Goal: Task Accomplishment & Management: Use online tool/utility

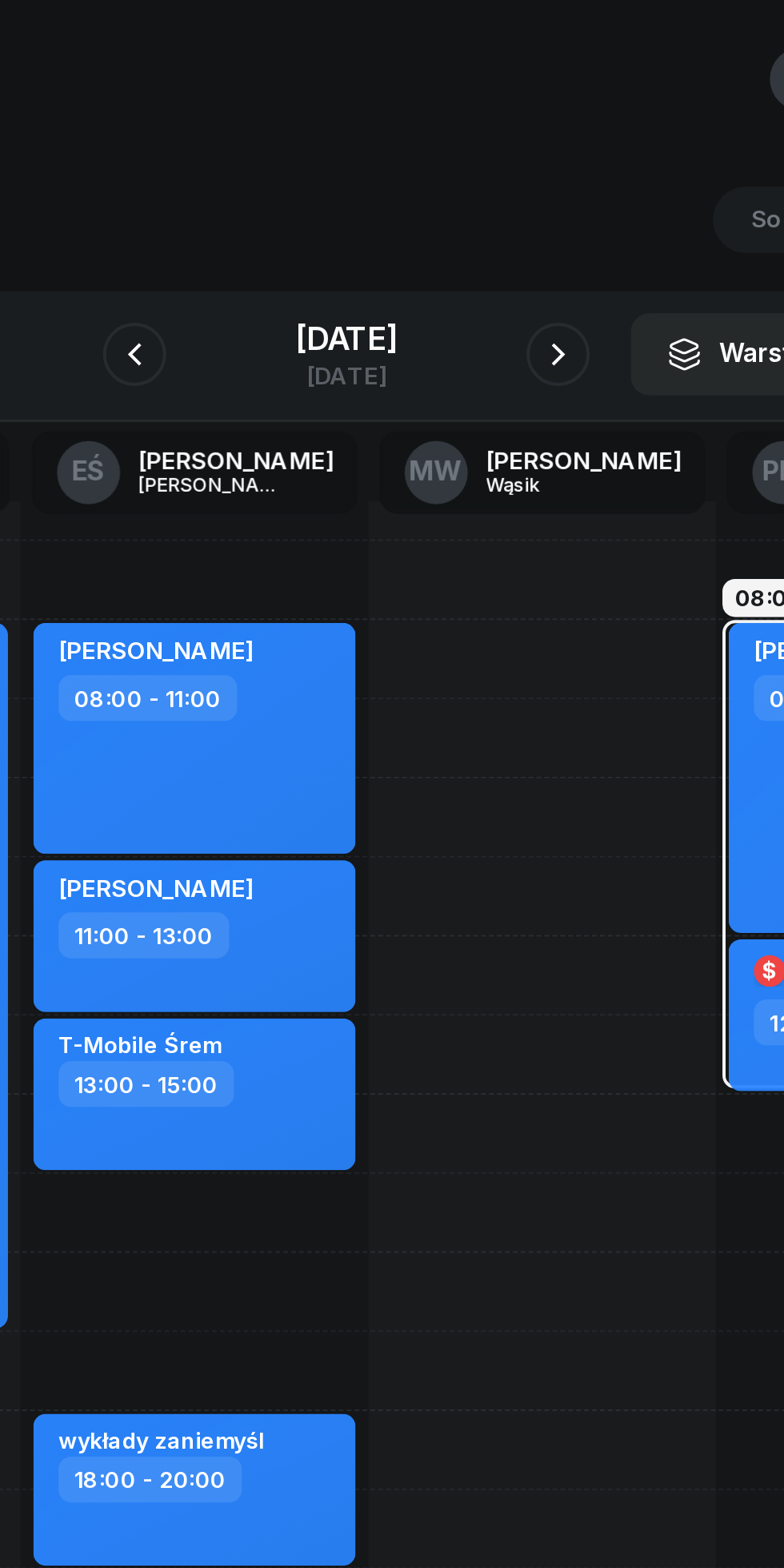
scroll to position [0, 143]
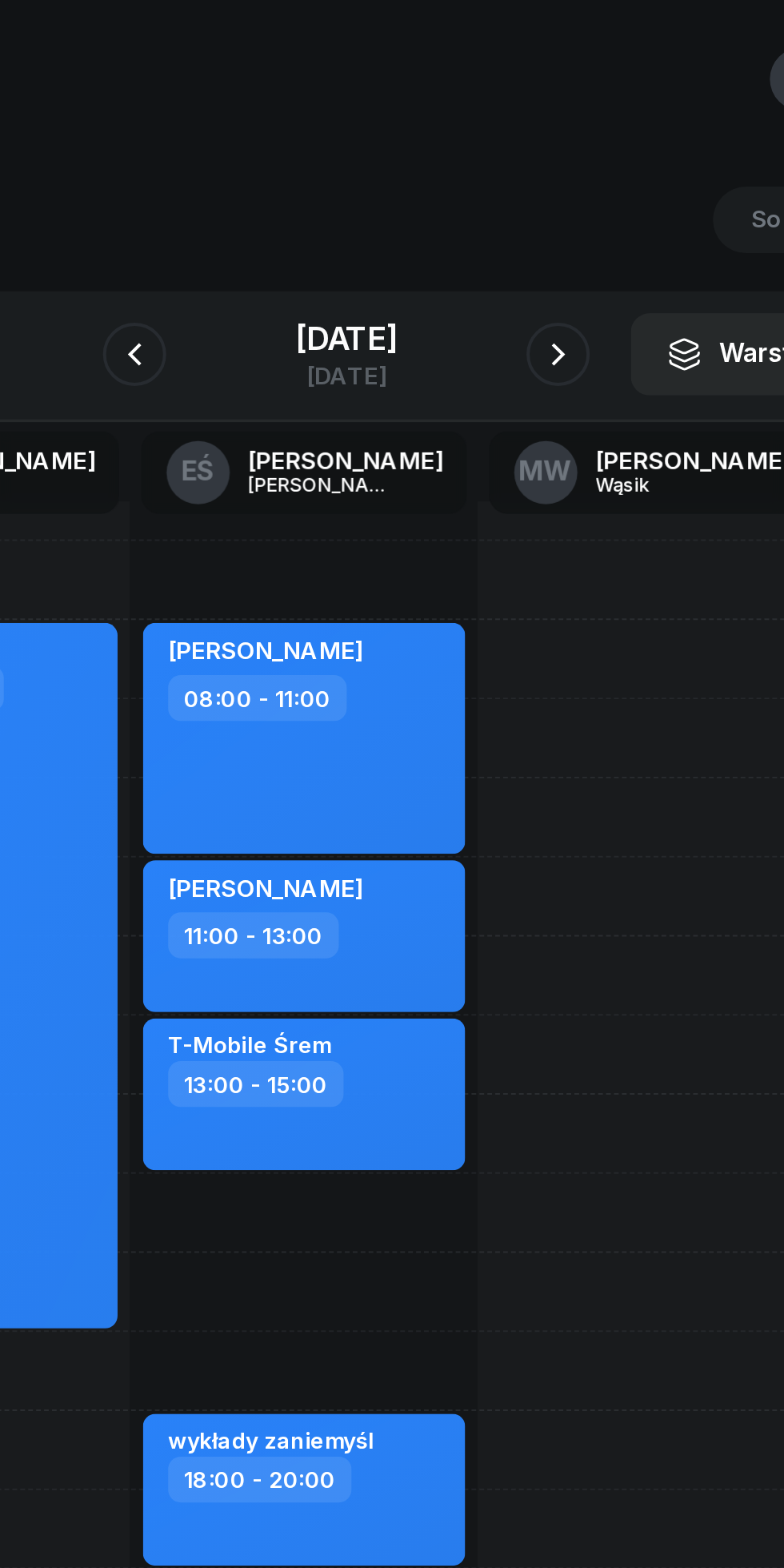
click at [313, 606] on div "[PERSON_NAME] 08:00 - 11:00 [PERSON_NAME] 11:00 - 13:00 kursant odwołał [PERSON…" at bounding box center [371, 614] width 176 height 721
select select "15"
select select "17"
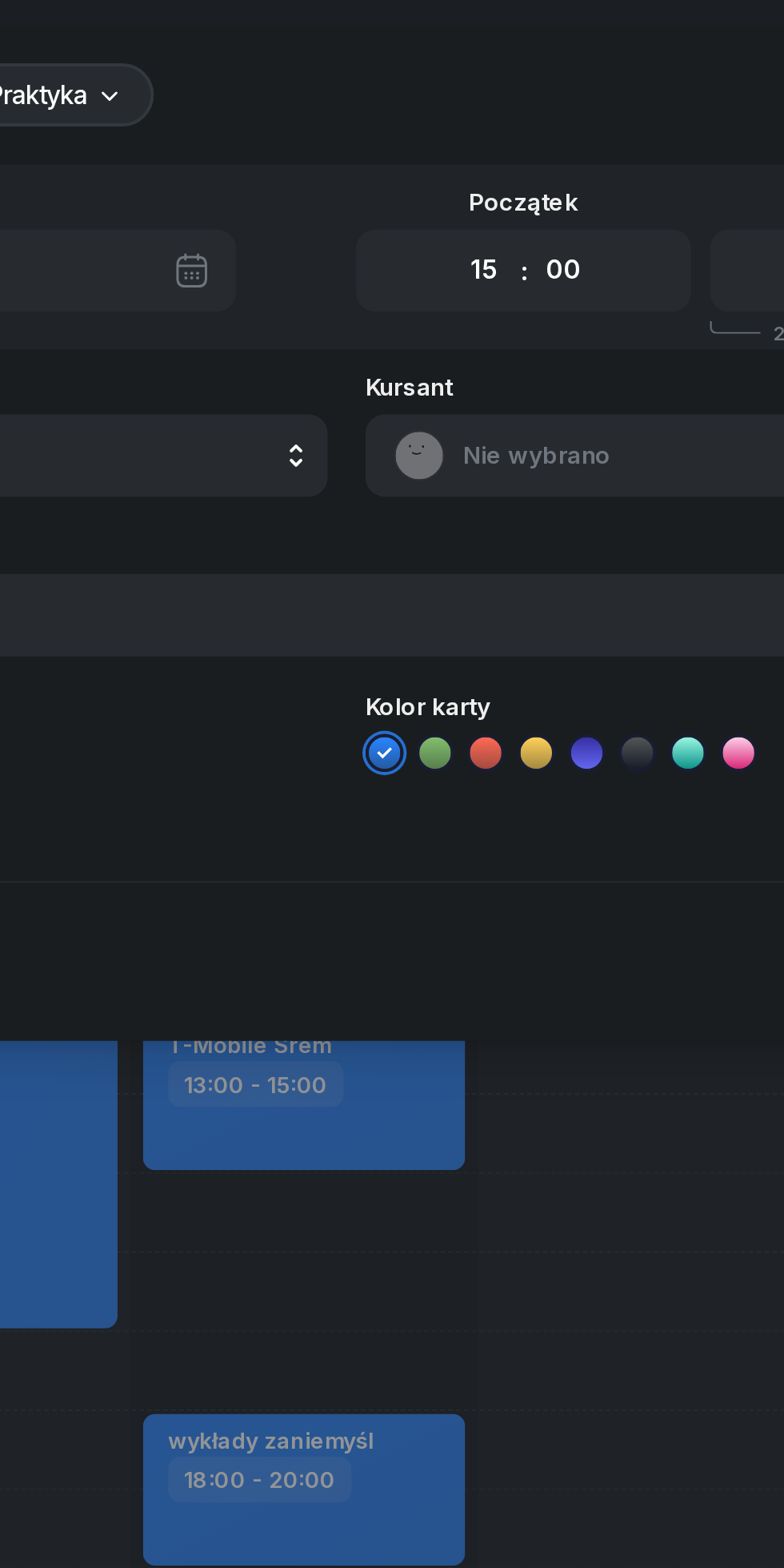
click at [509, 135] on select "00 05 10 15 20 25 30 35 40 45 50 55" at bounding box center [502, 137] width 30 height 34
select select "45"
click at [487, 120] on select "00 05 10 15 20 25 30 35 40 45 50 55" at bounding box center [502, 137] width 30 height 34
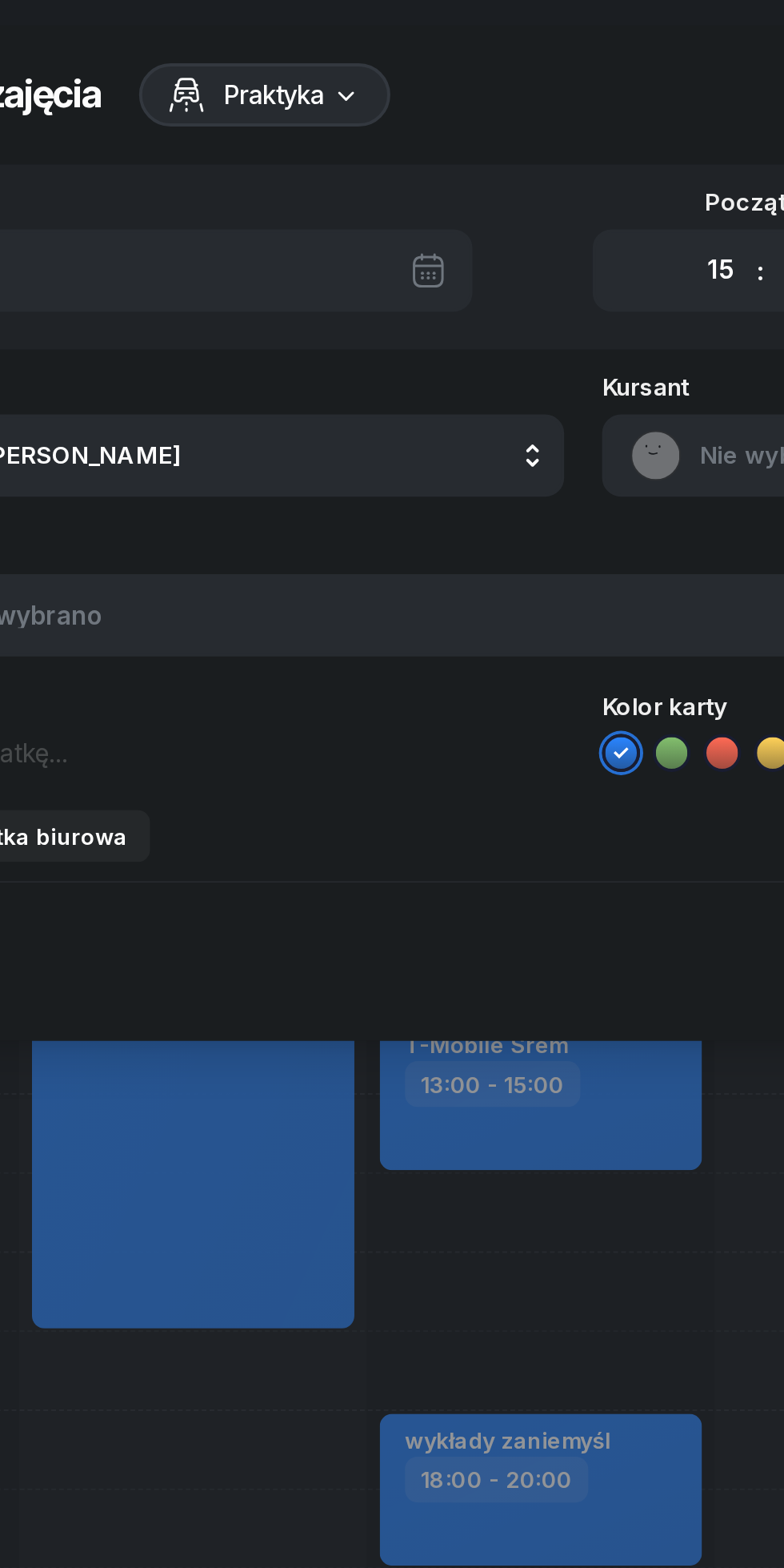
click at [135, 383] on textarea at bounding box center [210, 380] width 344 height 21
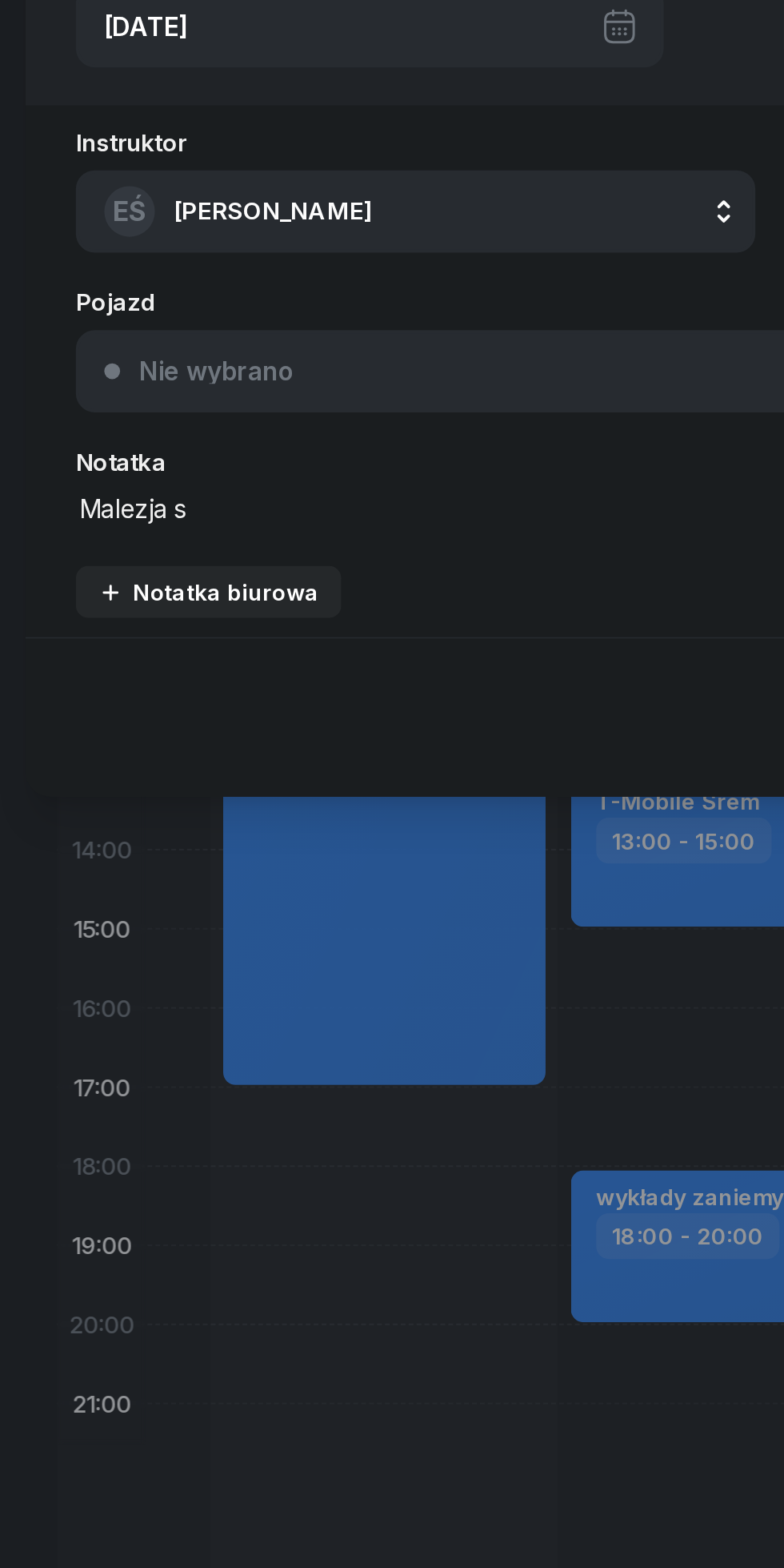
scroll to position [0, 0]
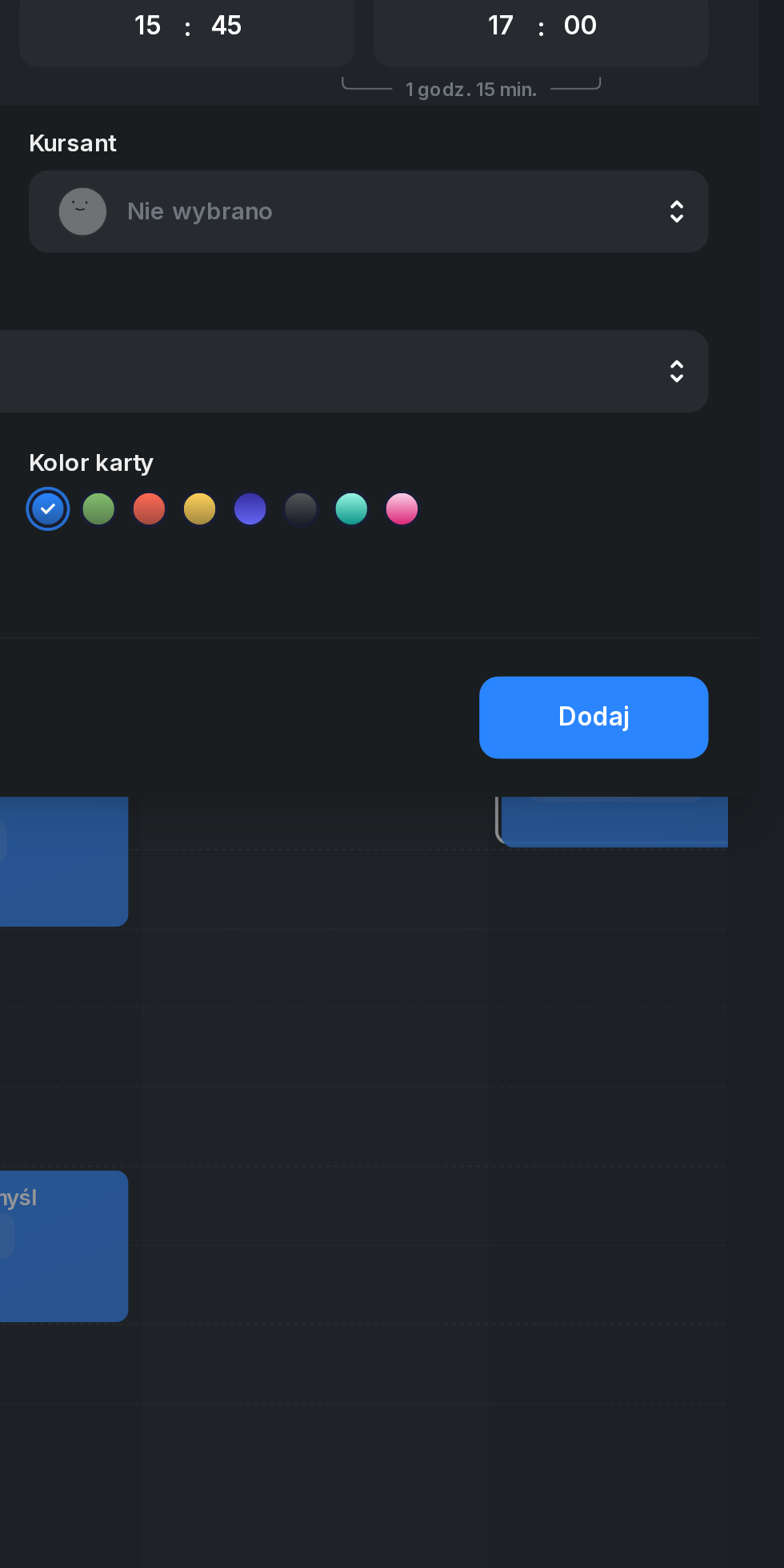
type textarea "Malezja szpital [DATE]"
click at [685, 471] on button "Dodaj" at bounding box center [687, 486] width 116 height 42
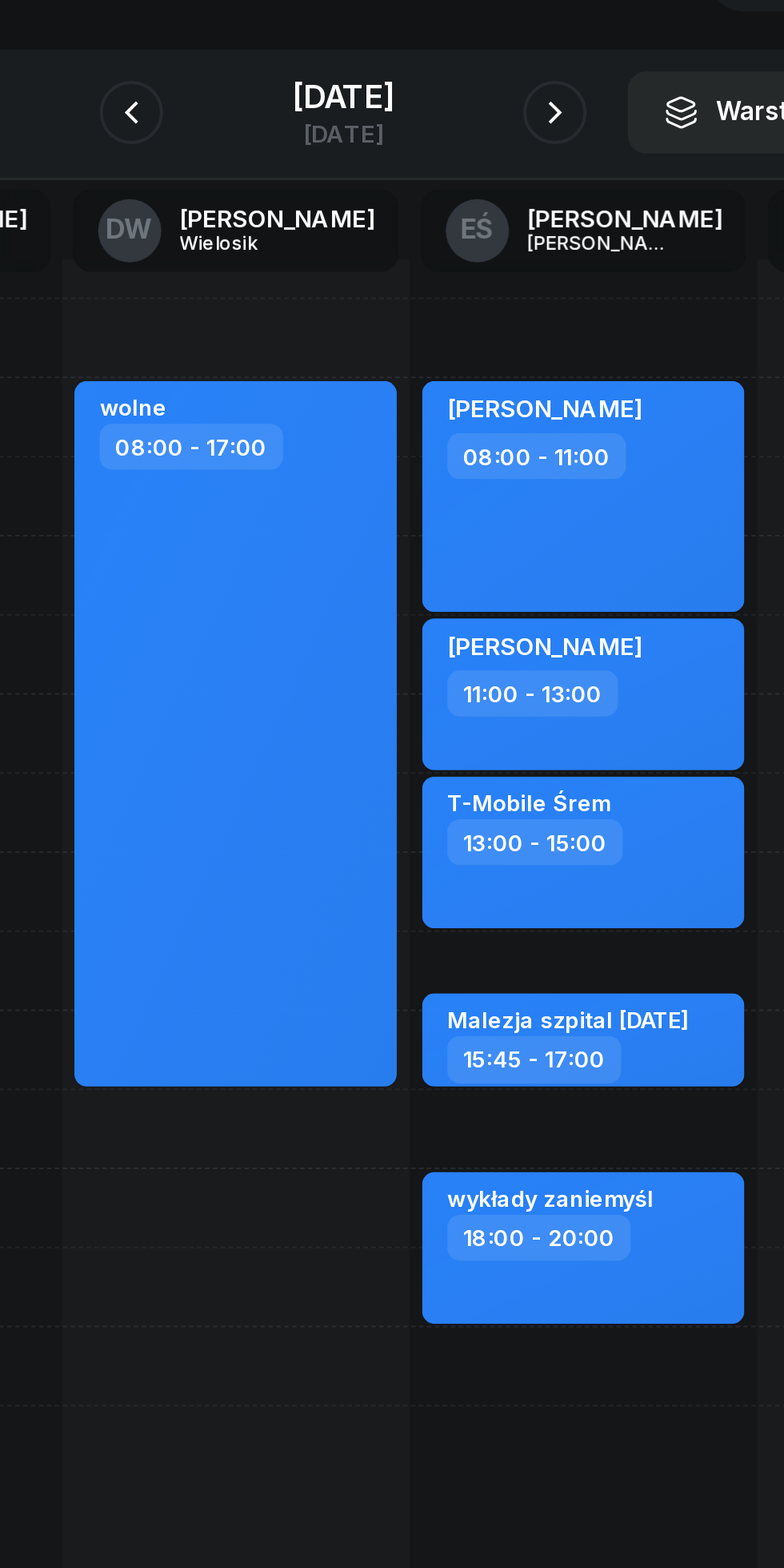
click at [280, 172] on button "button" at bounding box center [285, 180] width 32 height 32
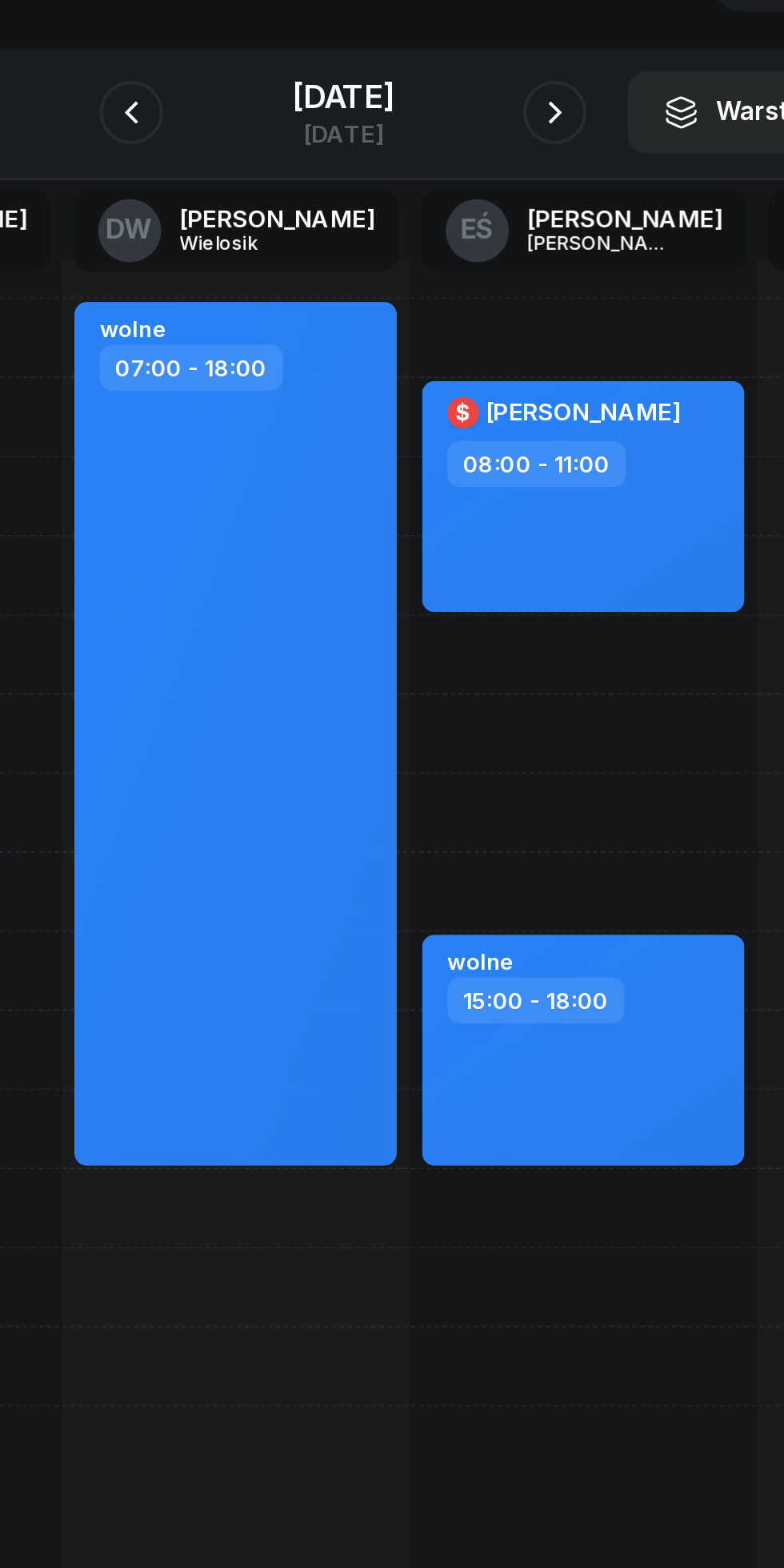
click at [276, 166] on button "button" at bounding box center [285, 180] width 32 height 32
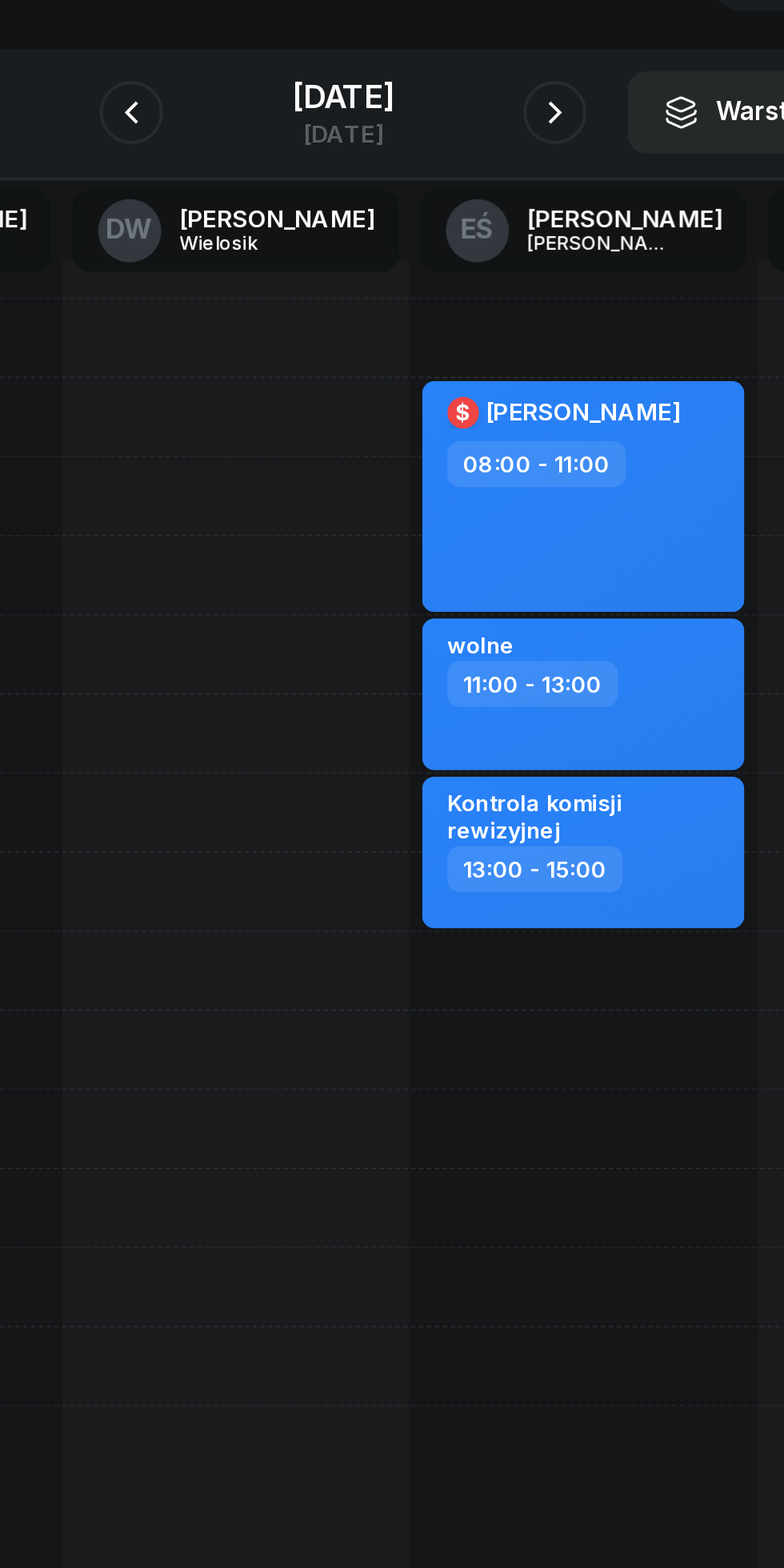
click at [367, 165] on div "[DATE]" at bounding box center [392, 171] width 51 height 16
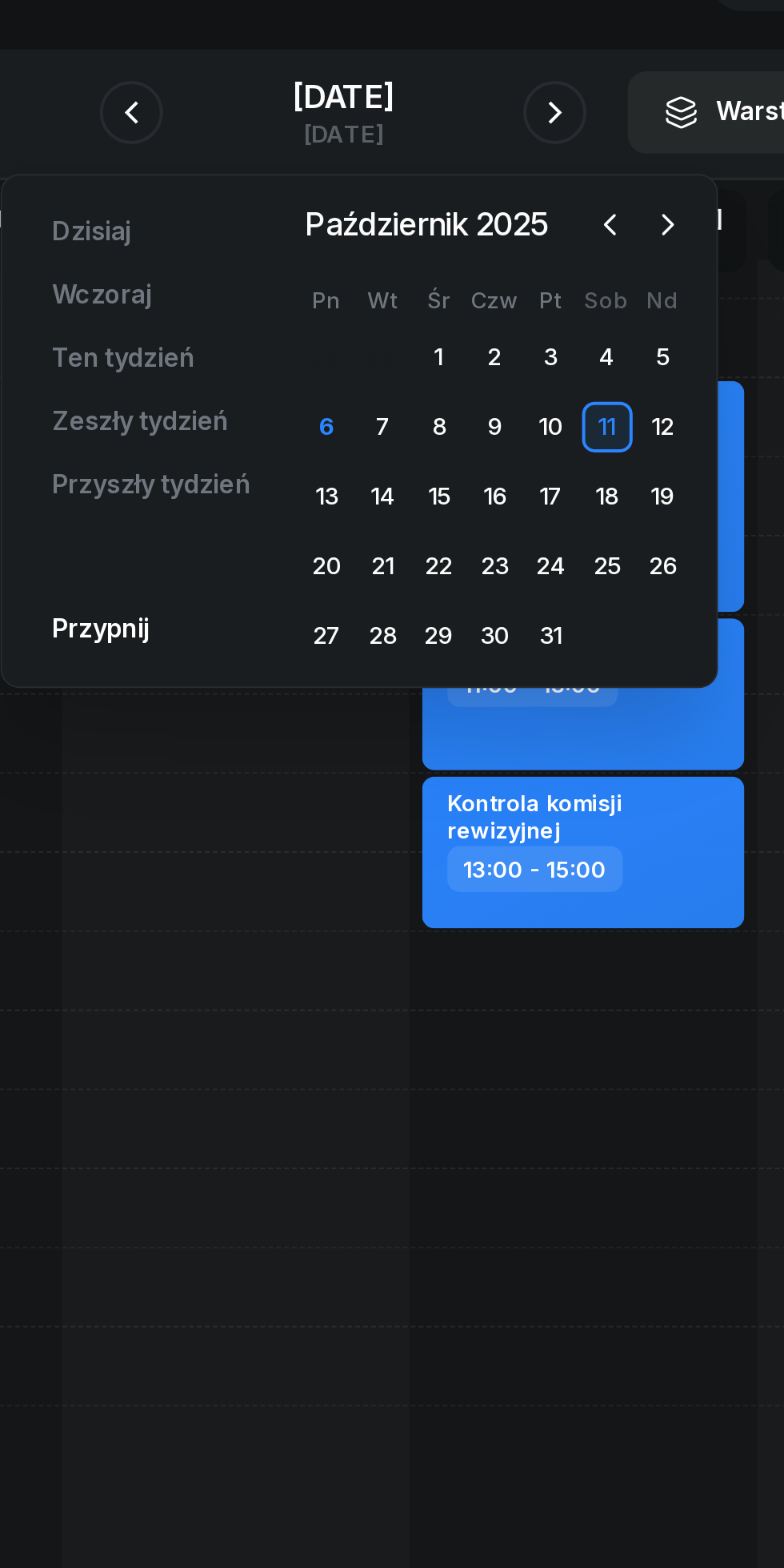
click at [384, 339] on div "6" at bounding box center [384, 339] width 25 height 25
